Goal: Task Accomplishment & Management: Use online tool/utility

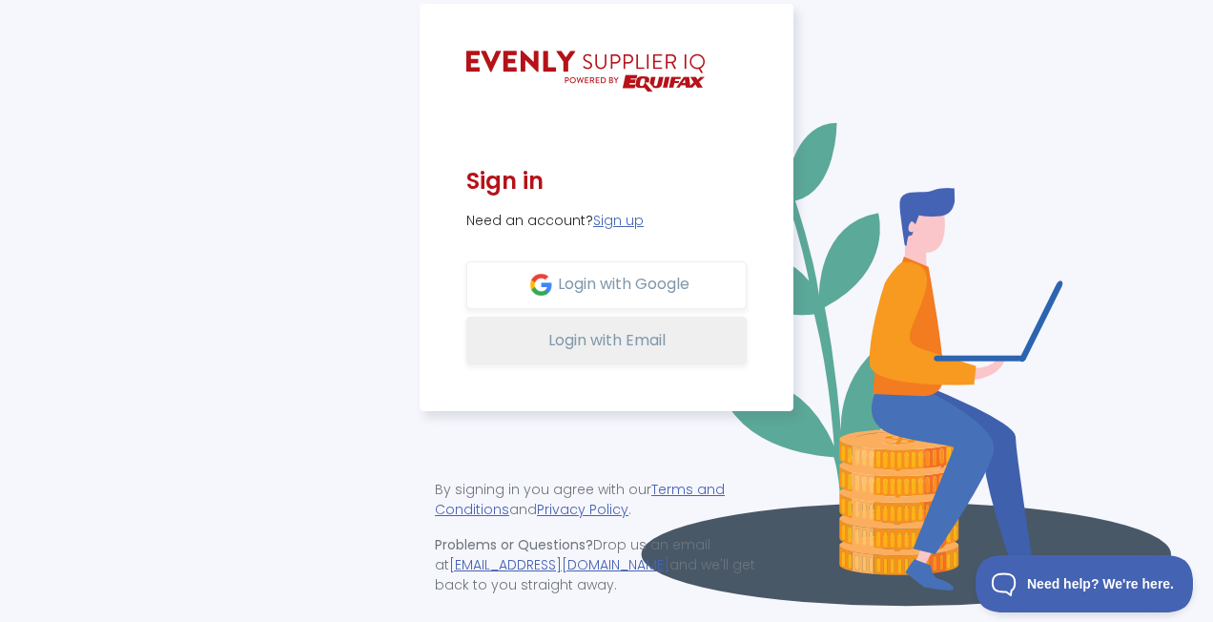
click at [613, 339] on span "Login with Email" at bounding box center [606, 340] width 117 height 22
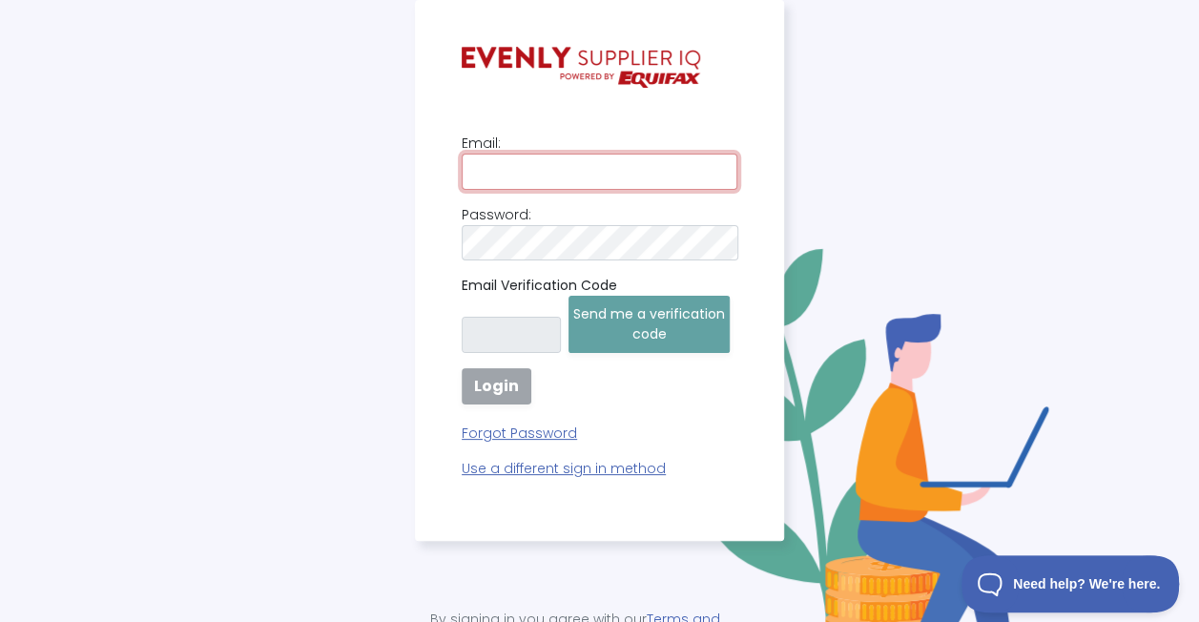
type input "meaghan.fraser@helia.com.au"
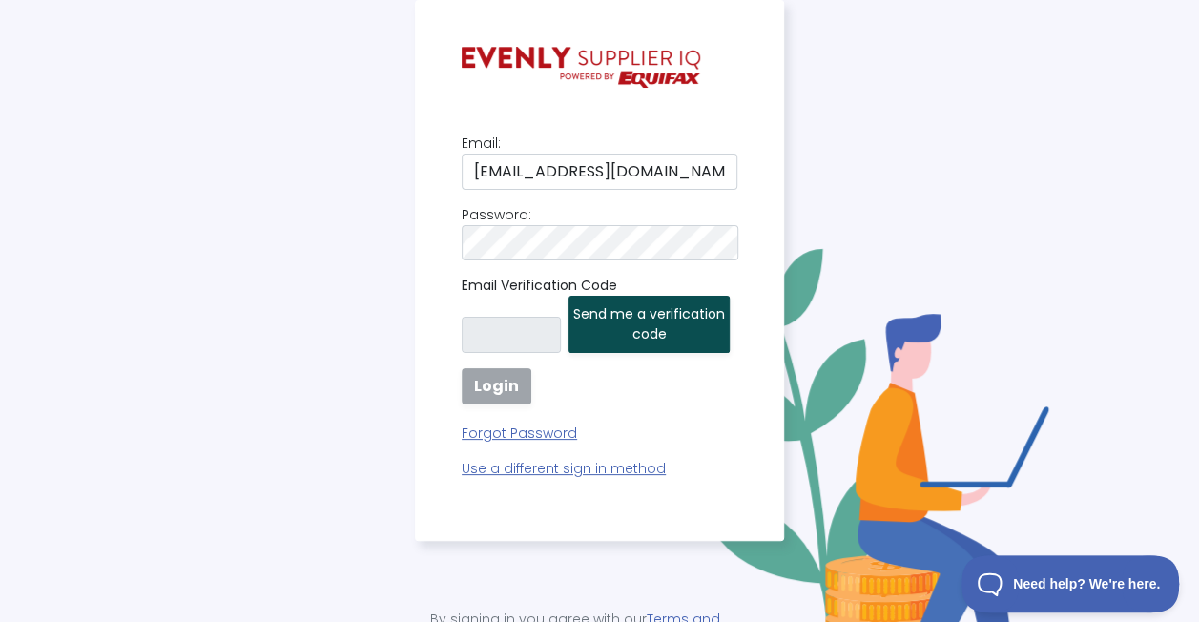
click at [685, 324] on button "Send me a verification code" at bounding box center [648, 324] width 161 height 57
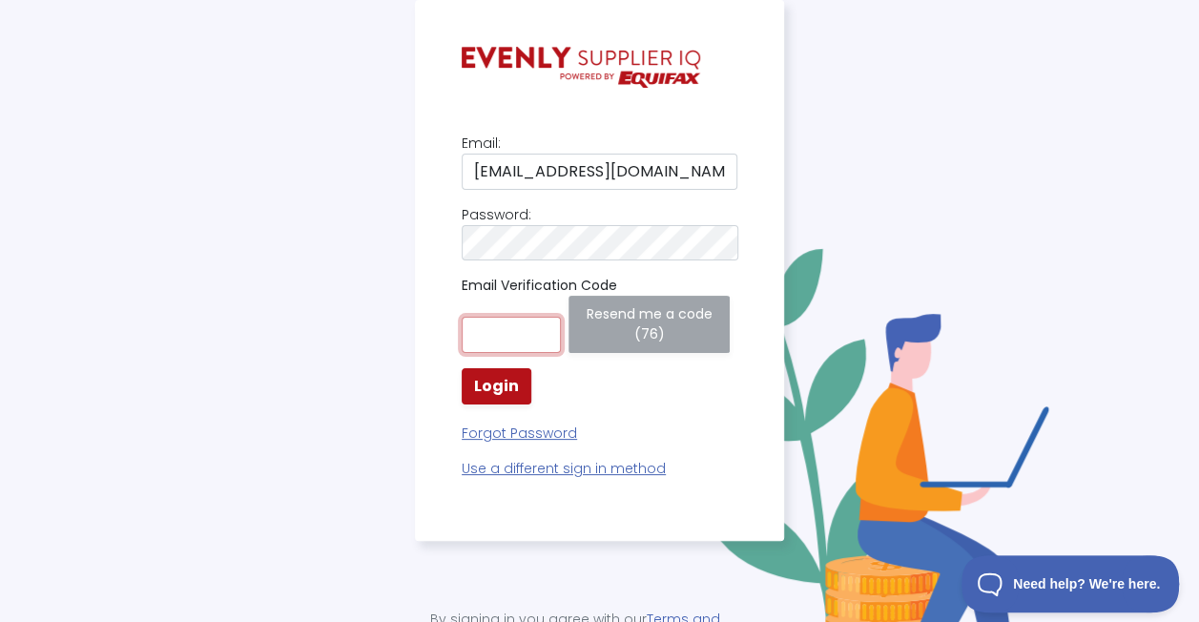
click at [511, 317] on input "text" at bounding box center [510, 335] width 99 height 36
click at [256, 351] on div "Email: meaghan.fraser@helia.com.au Password: Email Verification Code Resend me …" at bounding box center [599, 374] width 1176 height 748
click at [524, 324] on input "text" at bounding box center [510, 335] width 99 height 36
paste input "089537"
type input "089537"
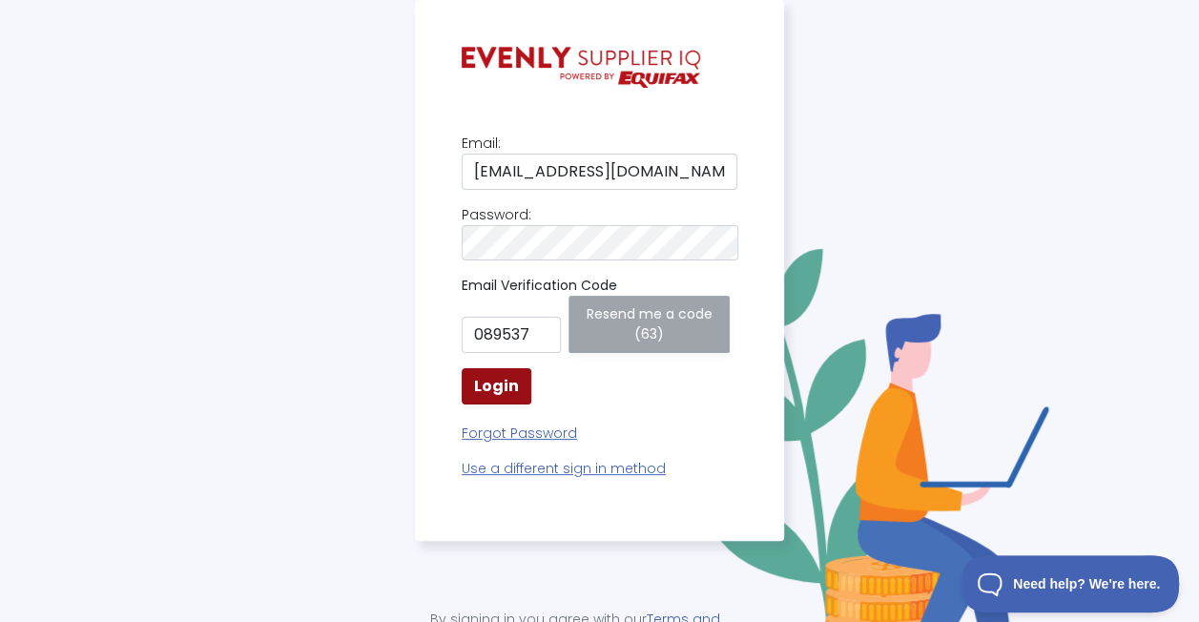
click at [479, 375] on strong "Login" at bounding box center [496, 386] width 45 height 22
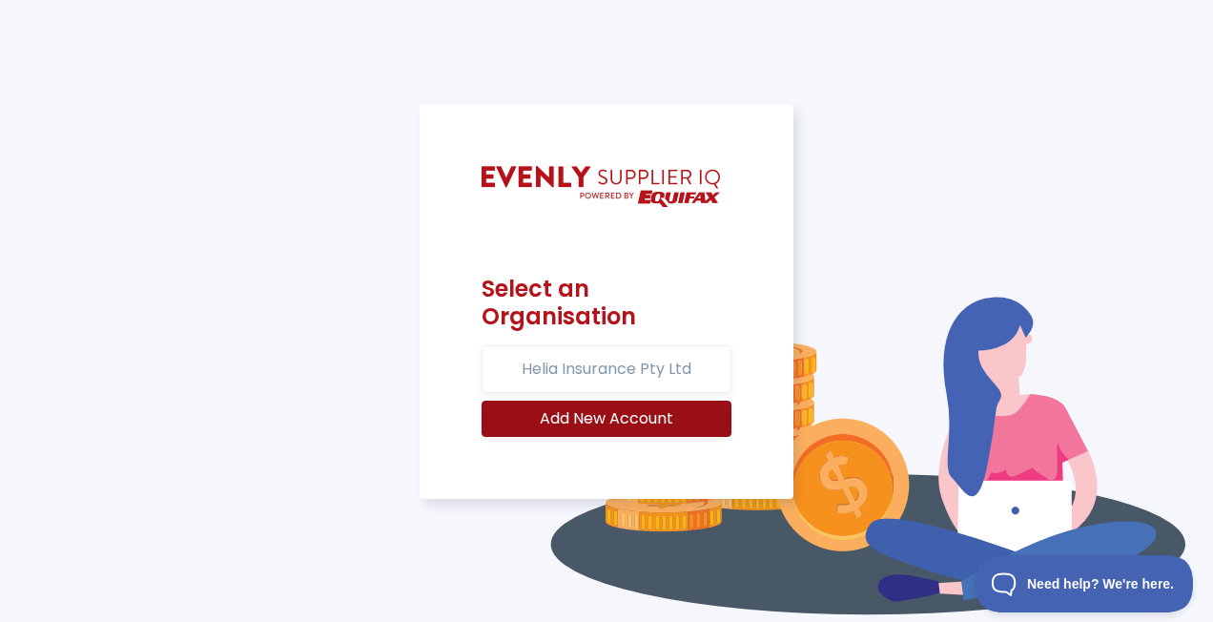
drag, startPoint x: 626, startPoint y: 420, endPoint x: 667, endPoint y: 437, distance: 44.4
click at [678, 483] on div "Select an Organisation Helia Insurance Pty Ltd Add New Account" at bounding box center [607, 302] width 374 height 396
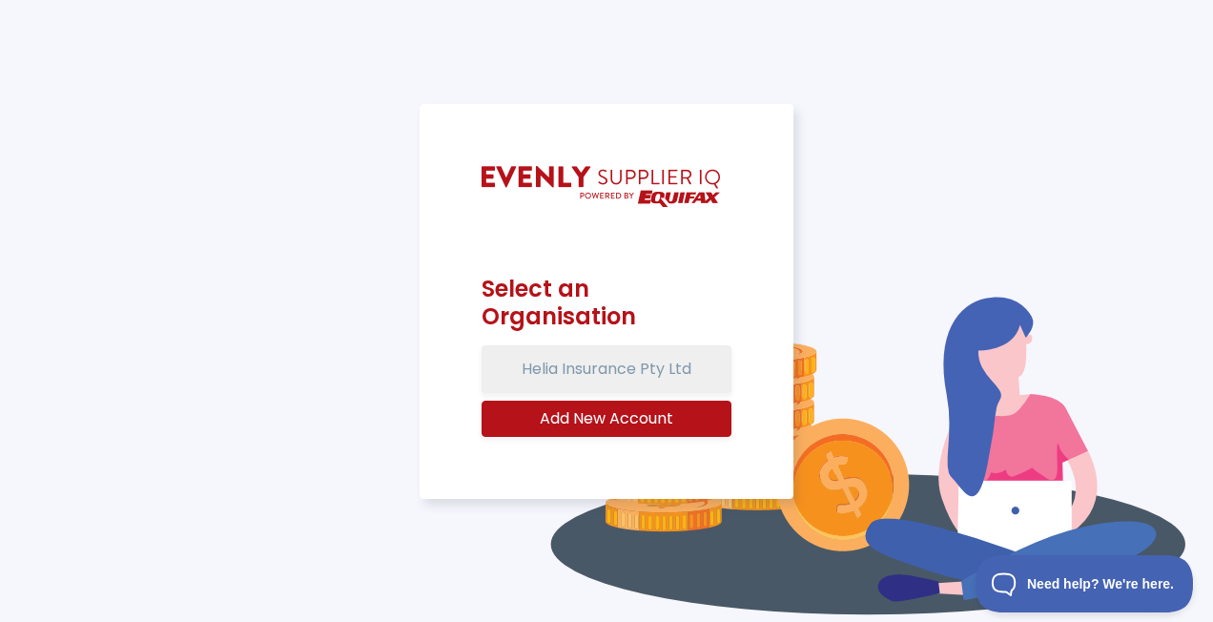
click at [622, 366] on button "Helia Insurance Pty Ltd" at bounding box center [606, 369] width 250 height 48
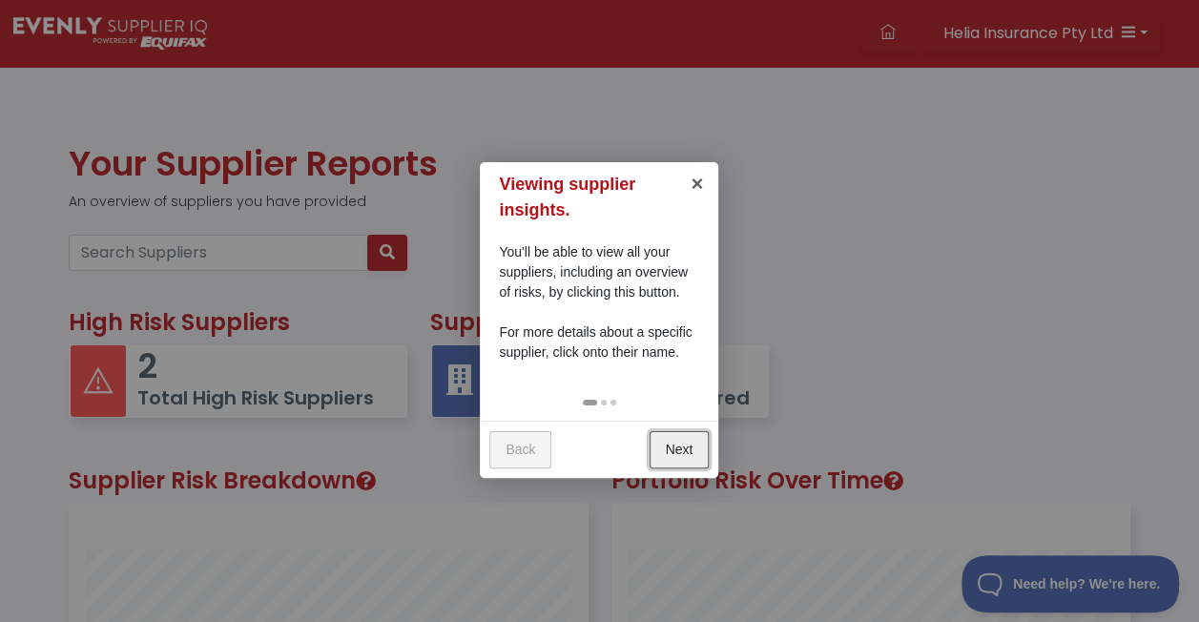
scroll to position [402, 517]
click at [690, 177] on link "×" at bounding box center [696, 183] width 43 height 43
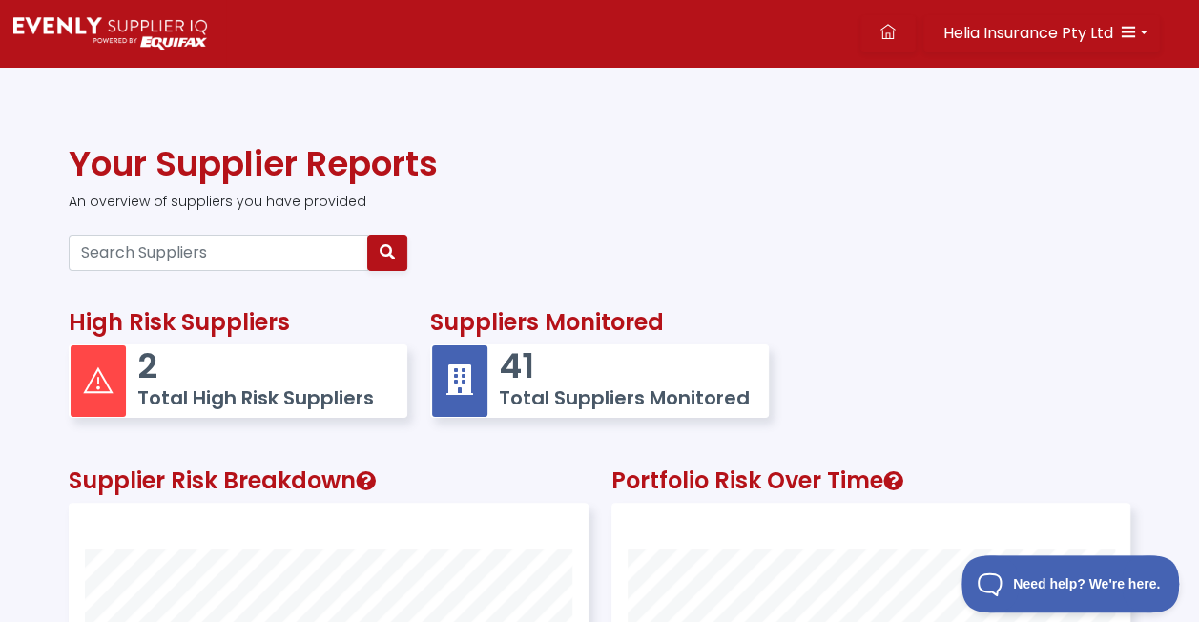
click at [216, 386] on h5 "Total High Risk Suppliers" at bounding box center [263, 397] width 252 height 23
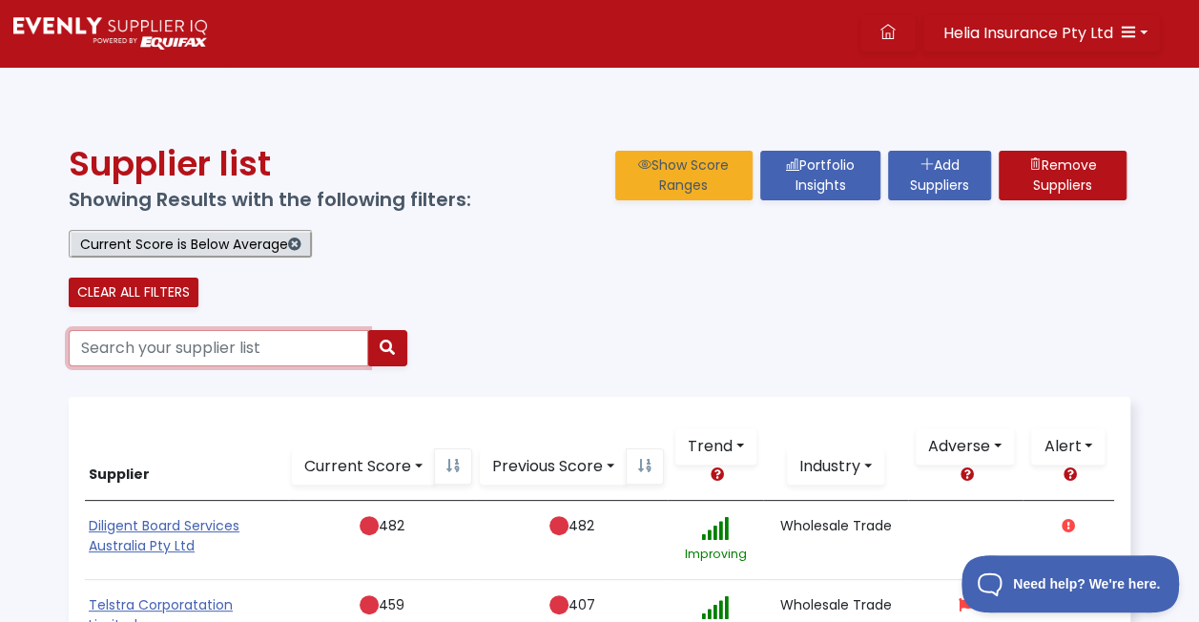
click at [139, 340] on input "Search your supplier list" at bounding box center [218, 348] width 299 height 36
type input "mufg"
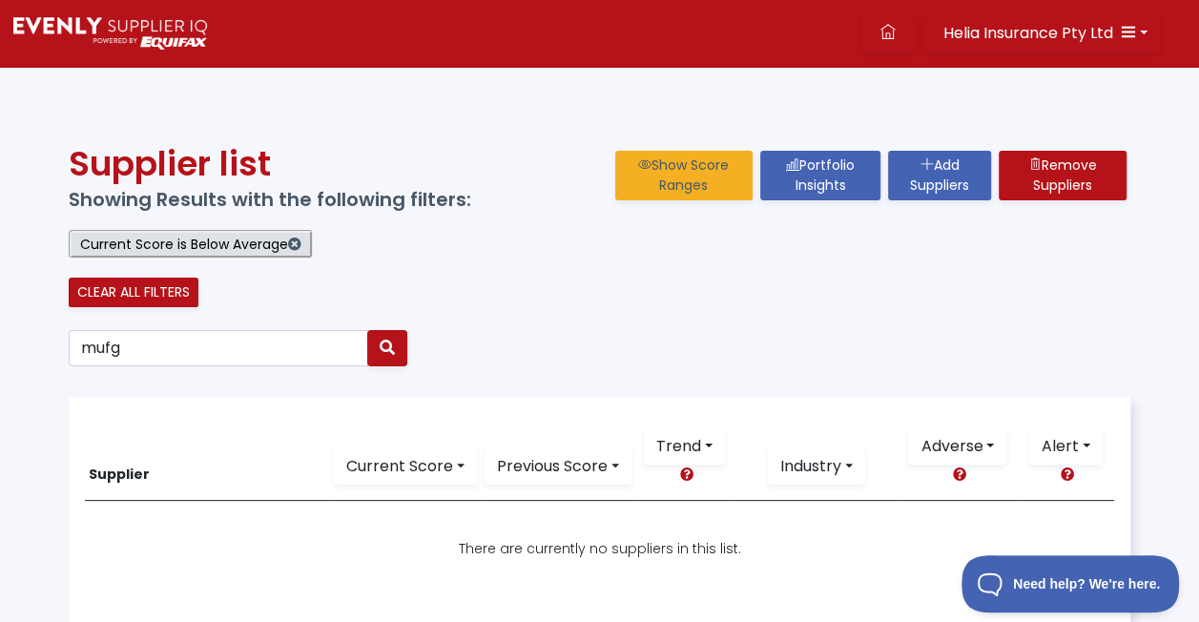
click at [111, 29] on img at bounding box center [110, 33] width 194 height 32
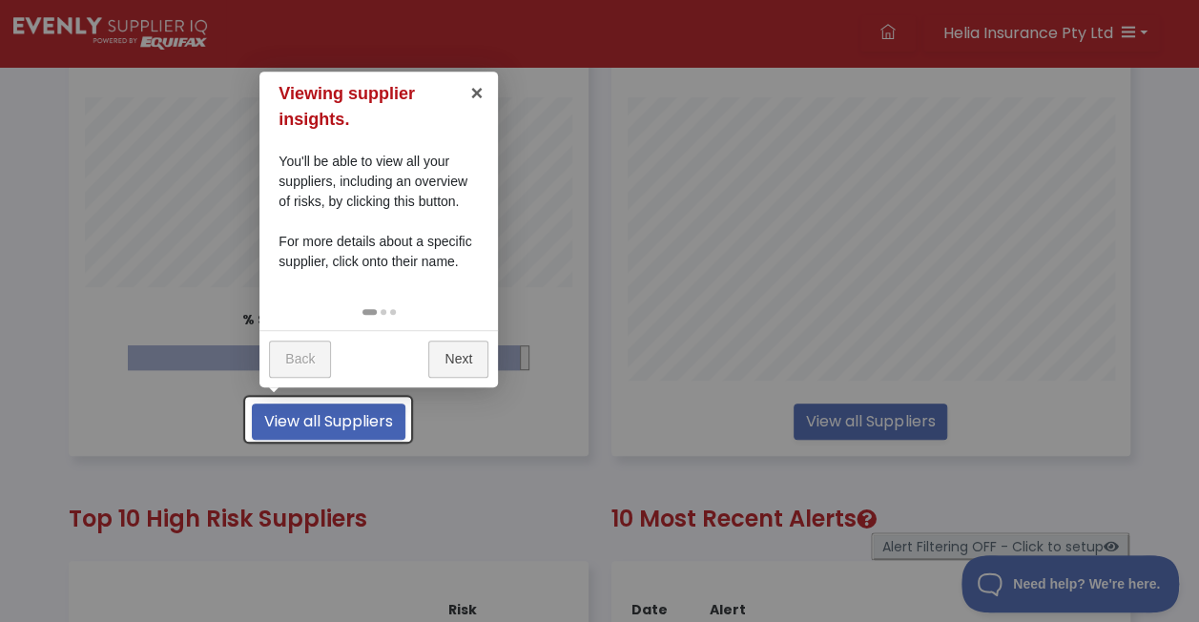
scroll to position [500, 0]
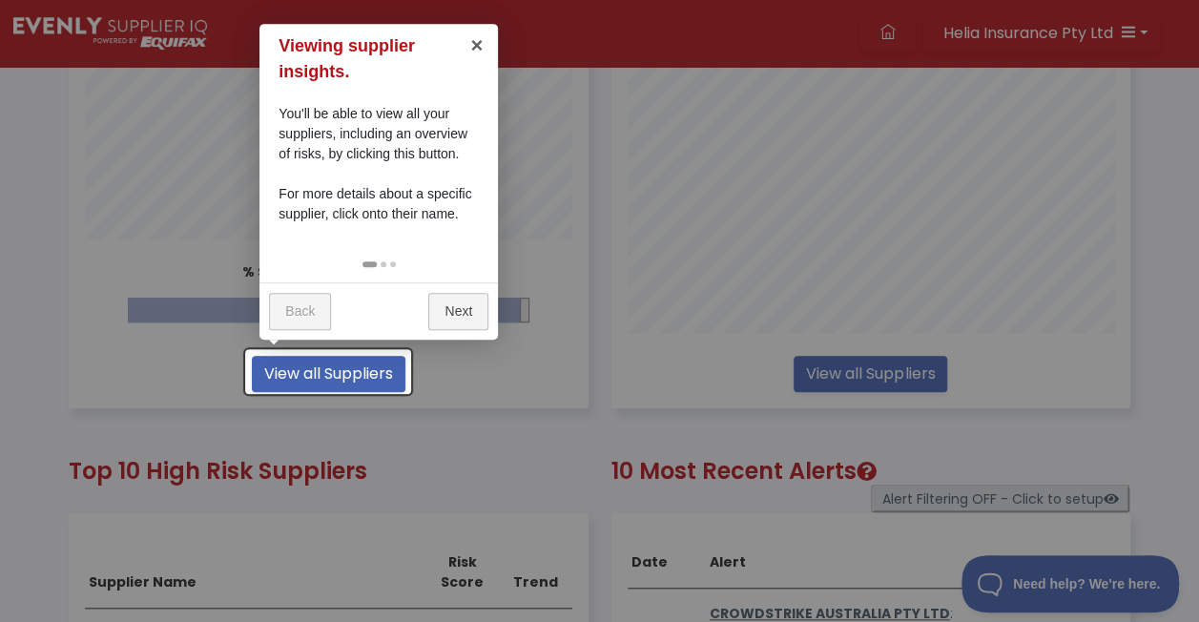
click at [435, 300] on link "Next" at bounding box center [458, 311] width 60 height 37
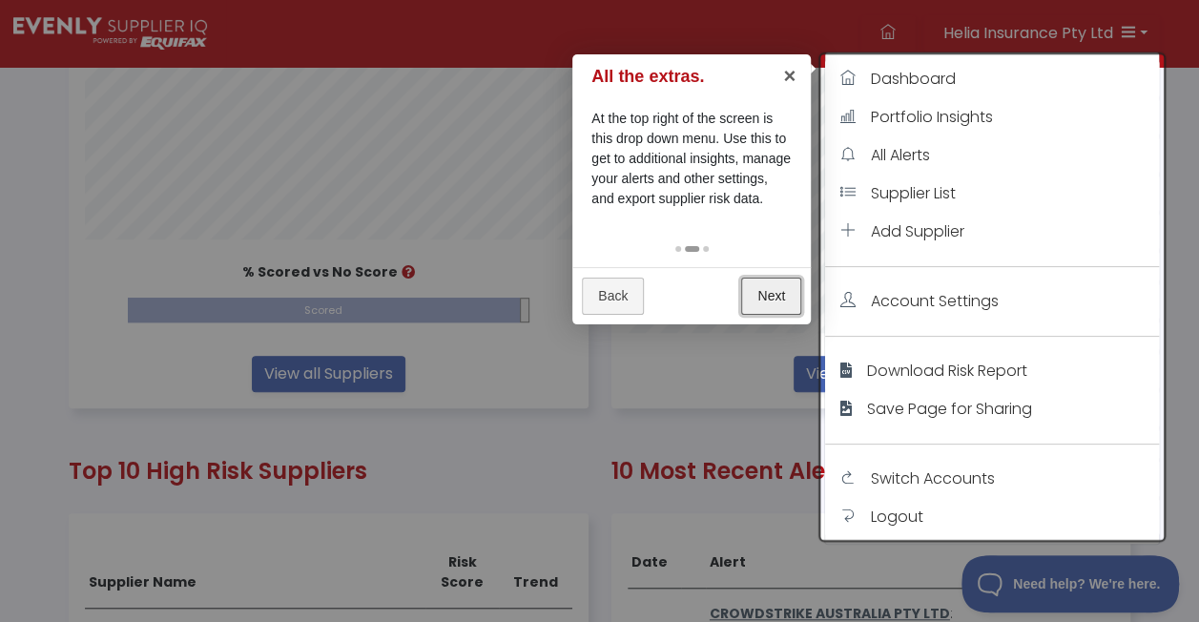
click at [748, 288] on link "Next" at bounding box center [771, 295] width 60 height 37
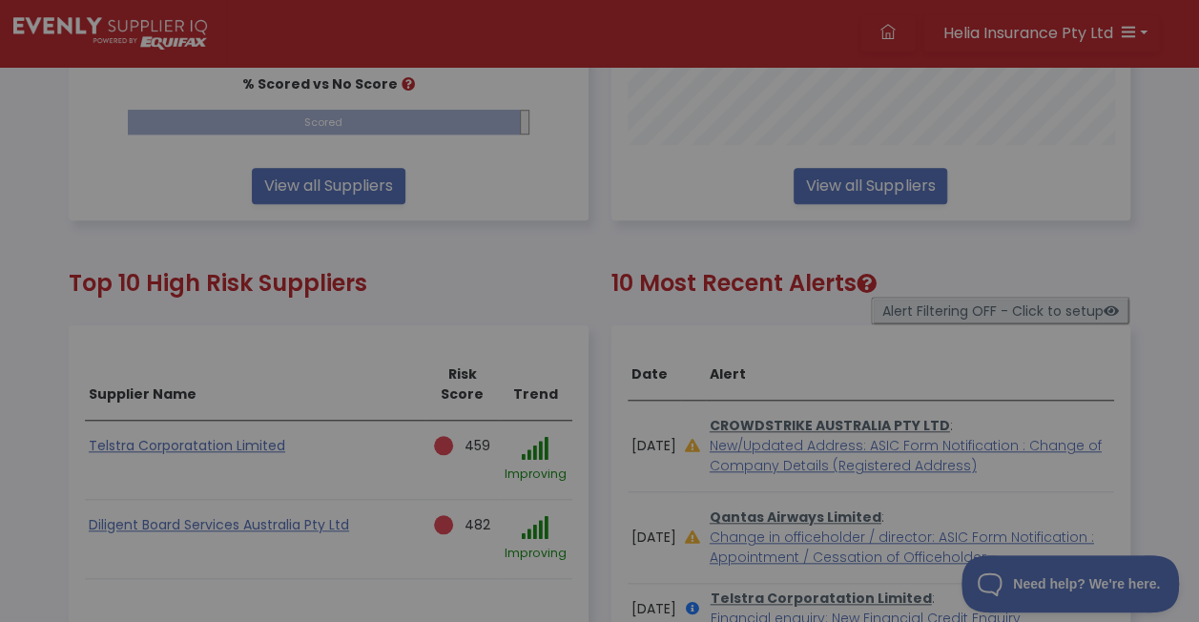
scroll to position [0, 0]
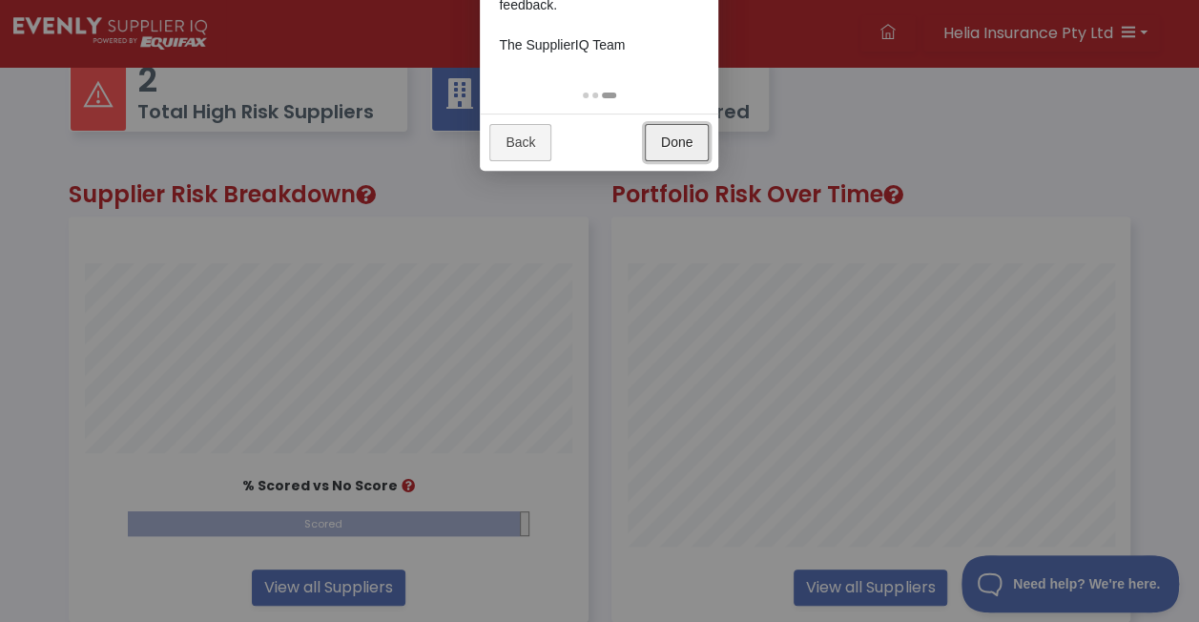
click at [660, 133] on link "Done" at bounding box center [677, 142] width 64 height 37
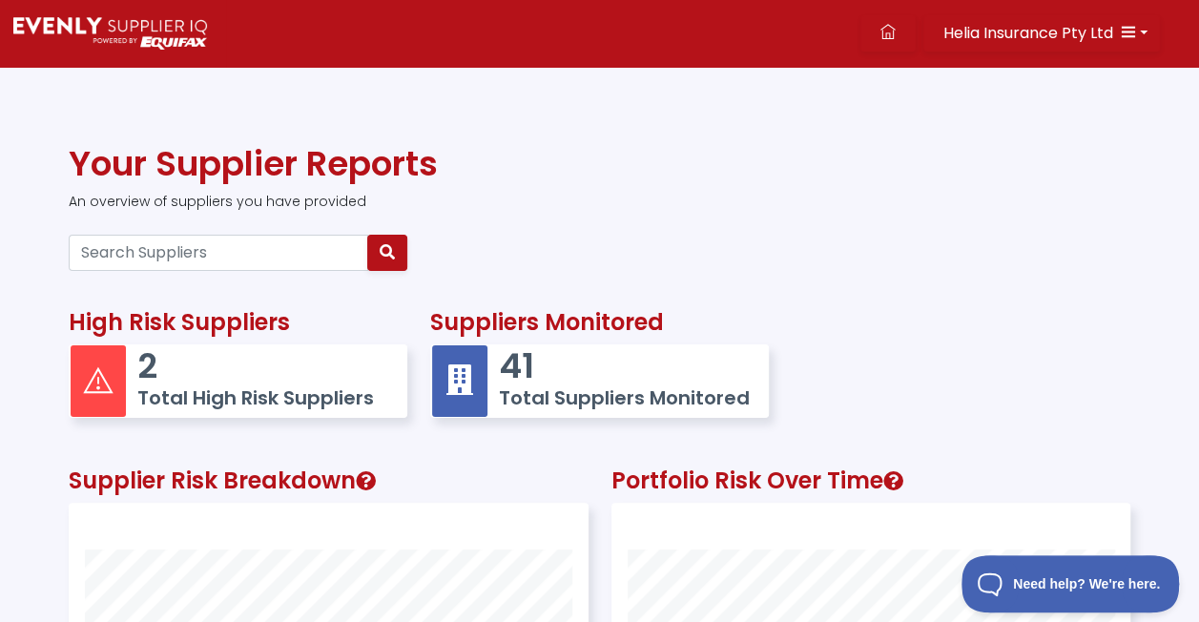
click at [123, 22] on img at bounding box center [110, 33] width 194 height 32
click at [885, 20] on link at bounding box center [887, 33] width 55 height 36
click at [212, 259] on input "Search Suppliers" at bounding box center [218, 253] width 299 height 36
click at [565, 371] on p "41" at bounding box center [625, 365] width 252 height 41
